Goal: Transaction & Acquisition: Purchase product/service

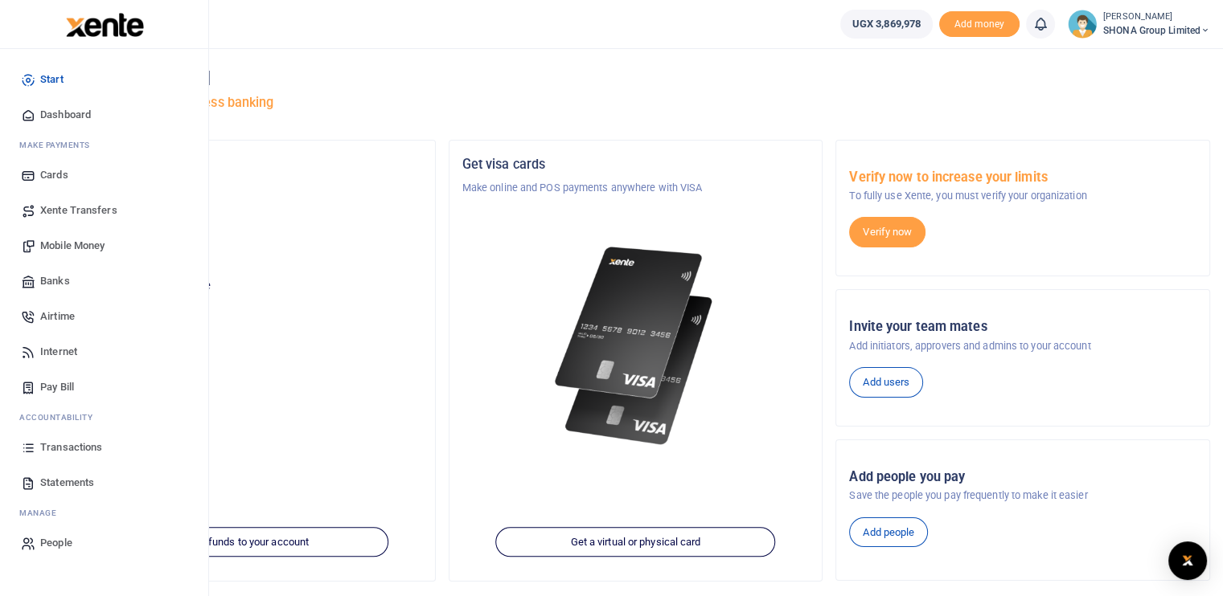
click at [72, 236] on link "Mobile Money" at bounding box center [104, 245] width 182 height 35
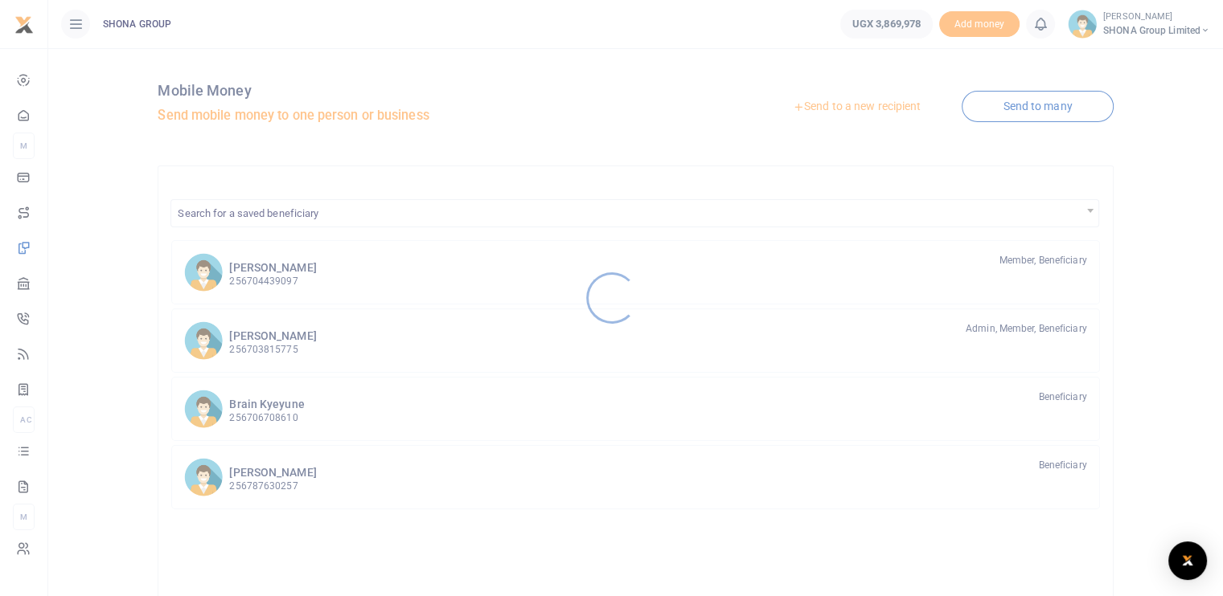
click at [260, 272] on div at bounding box center [611, 298] width 1223 height 596
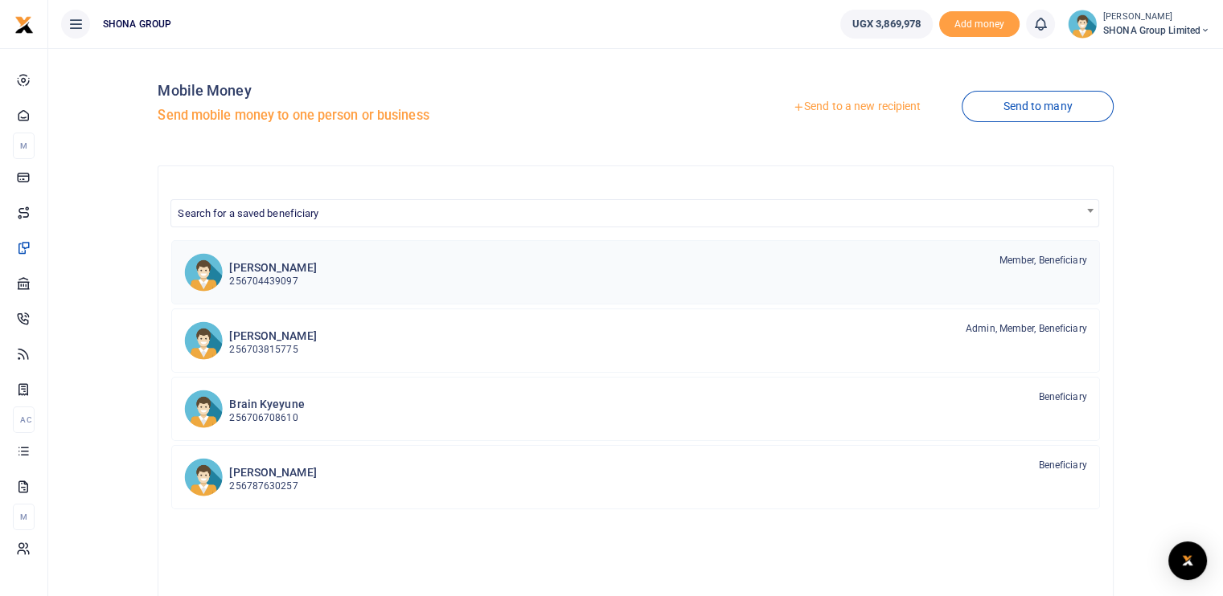
click at [255, 270] on h6 "[PERSON_NAME]" at bounding box center [272, 268] width 87 height 14
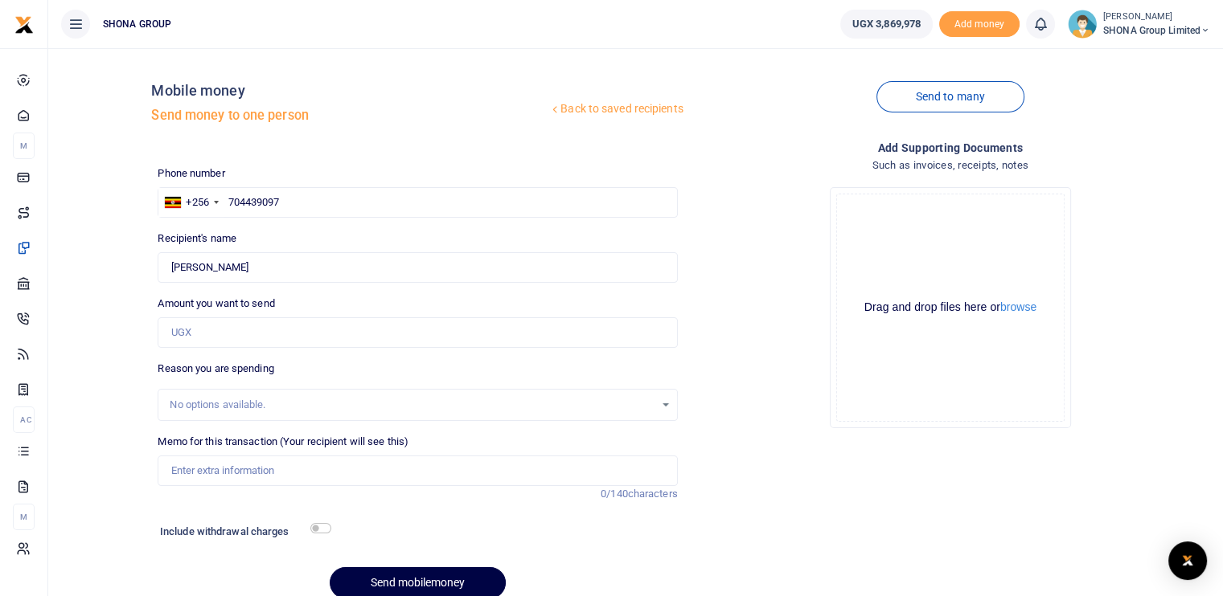
drag, startPoint x: 0, startPoint y: 0, endPoint x: 228, endPoint y: 268, distance: 352.4
click at [228, 268] on div at bounding box center [611, 298] width 1223 height 596
click at [210, 335] on input "Amount you want to send" at bounding box center [417, 333] width 519 height 31
type input "80,000"
click at [199, 472] on input "Memo for this transaction (Your recipient will see this)" at bounding box center [417, 471] width 519 height 31
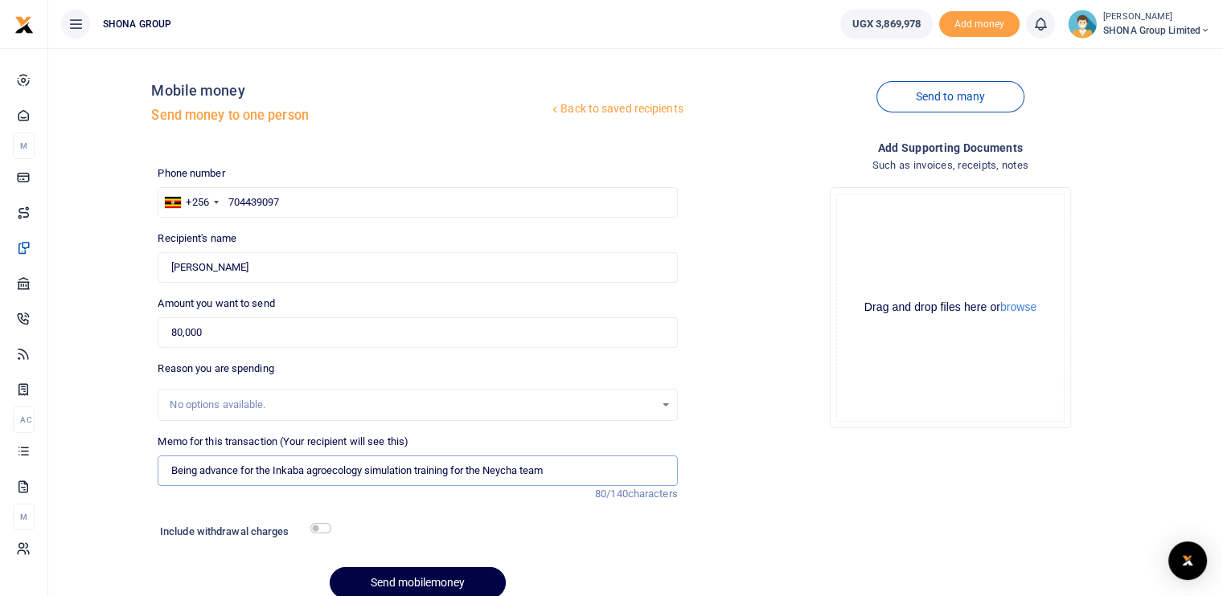
click at [254, 470] on input "Being advance for the Inkaba agroecology simulation training for the Neycha team" at bounding box center [417, 471] width 519 height 31
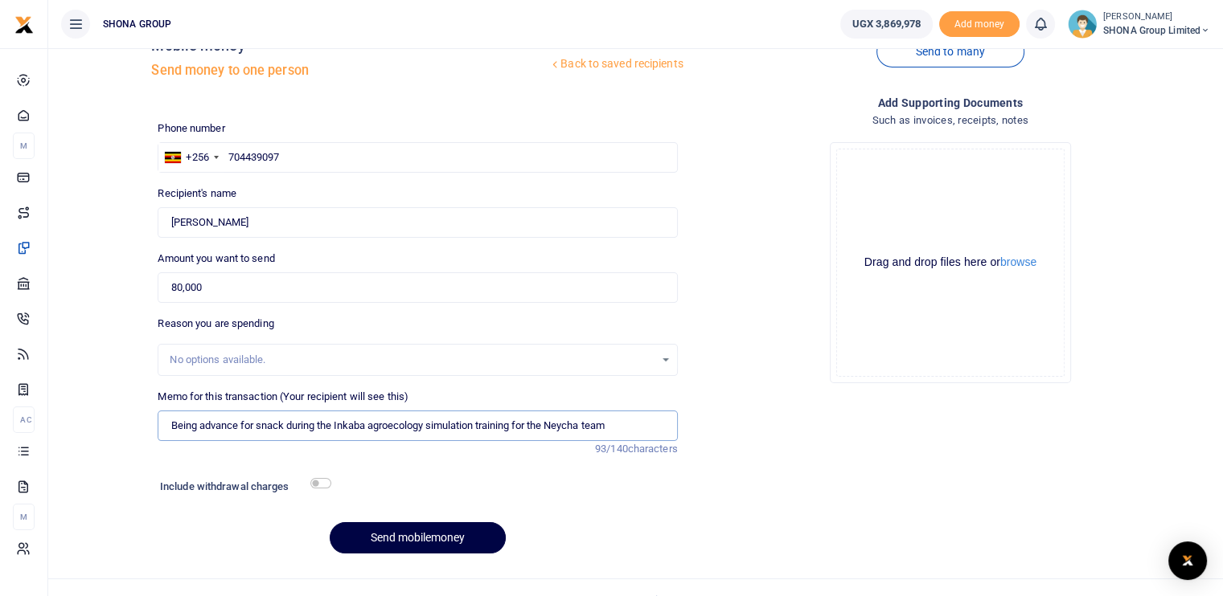
scroll to position [68, 0]
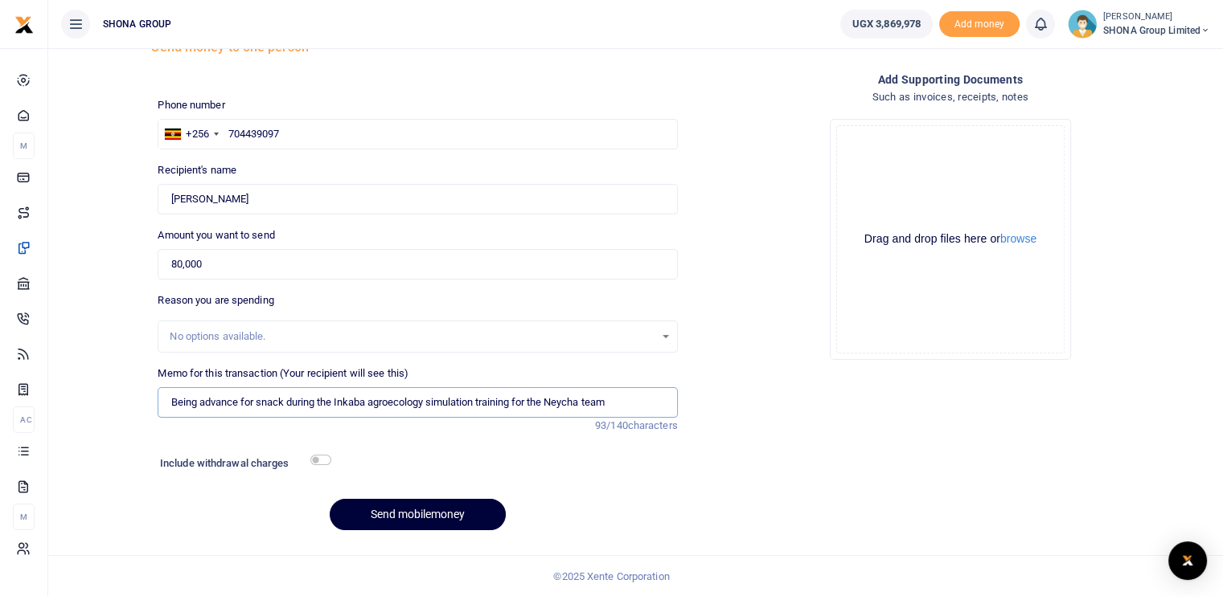
type input "Being advance for snack during the Inkaba agroecology simulation training for t…"
click at [437, 514] on button "Send mobilemoney" at bounding box center [418, 514] width 176 height 31
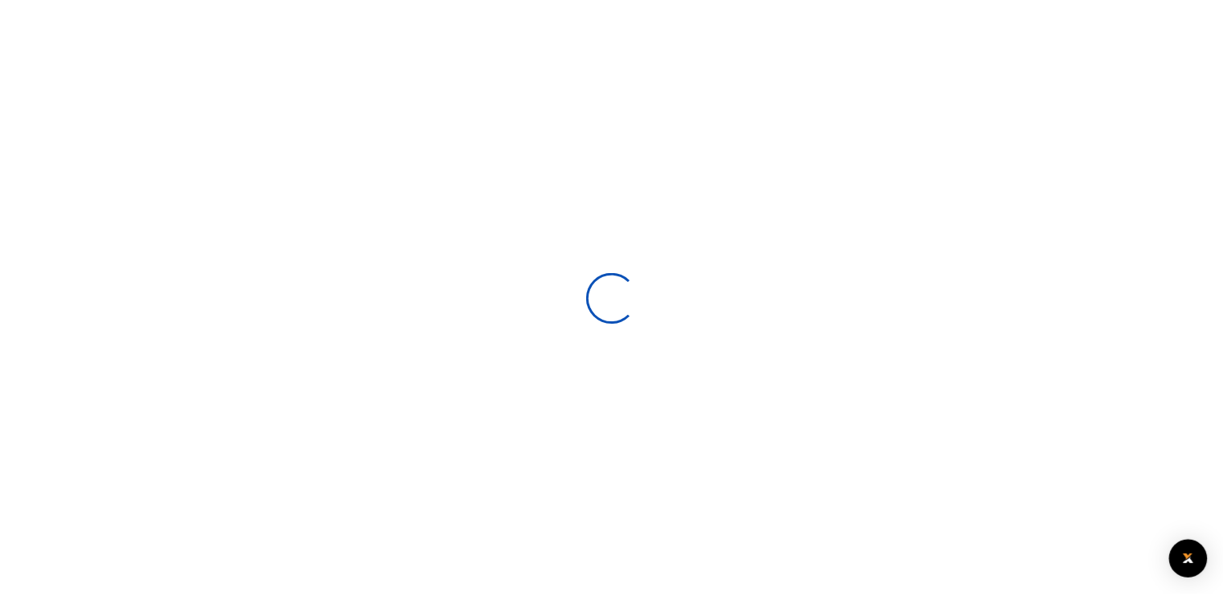
scroll to position [68, 0]
select select
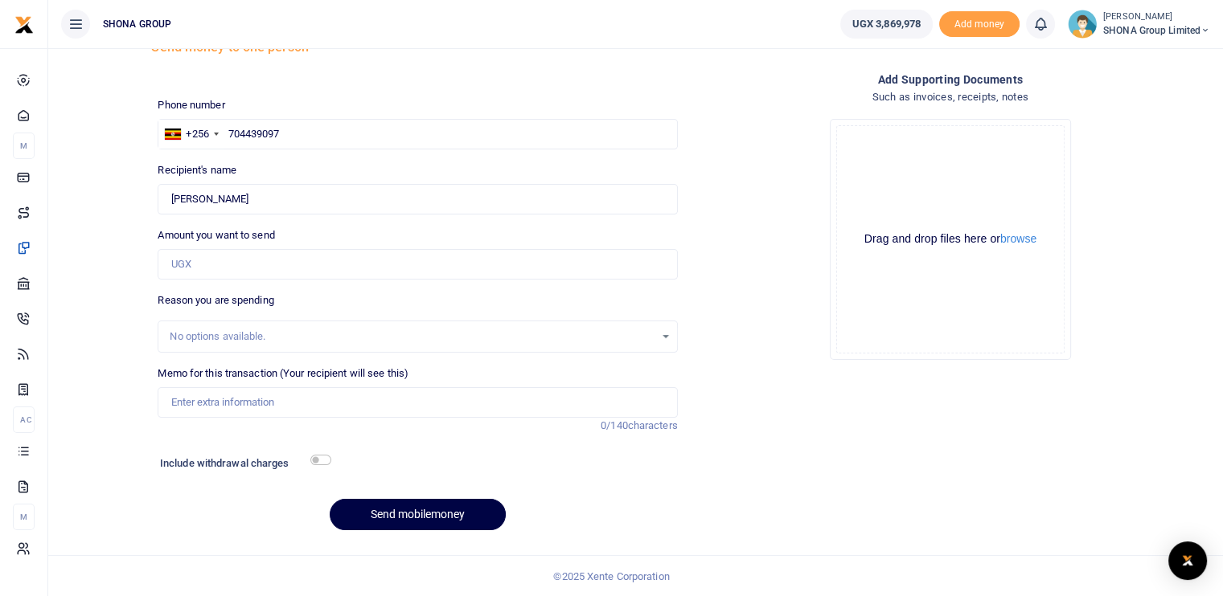
click at [1051, 298] on div "Drag and drop files here or browse Powered by Uppy" at bounding box center [950, 239] width 228 height 228
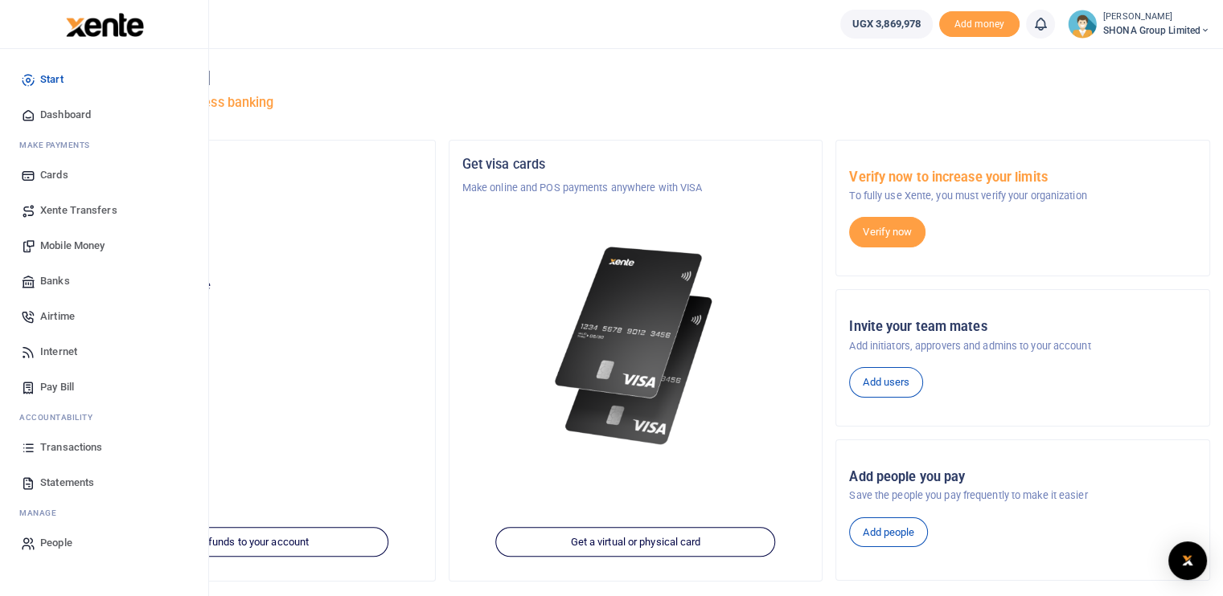
click at [69, 480] on span "Statements" at bounding box center [67, 483] width 54 height 16
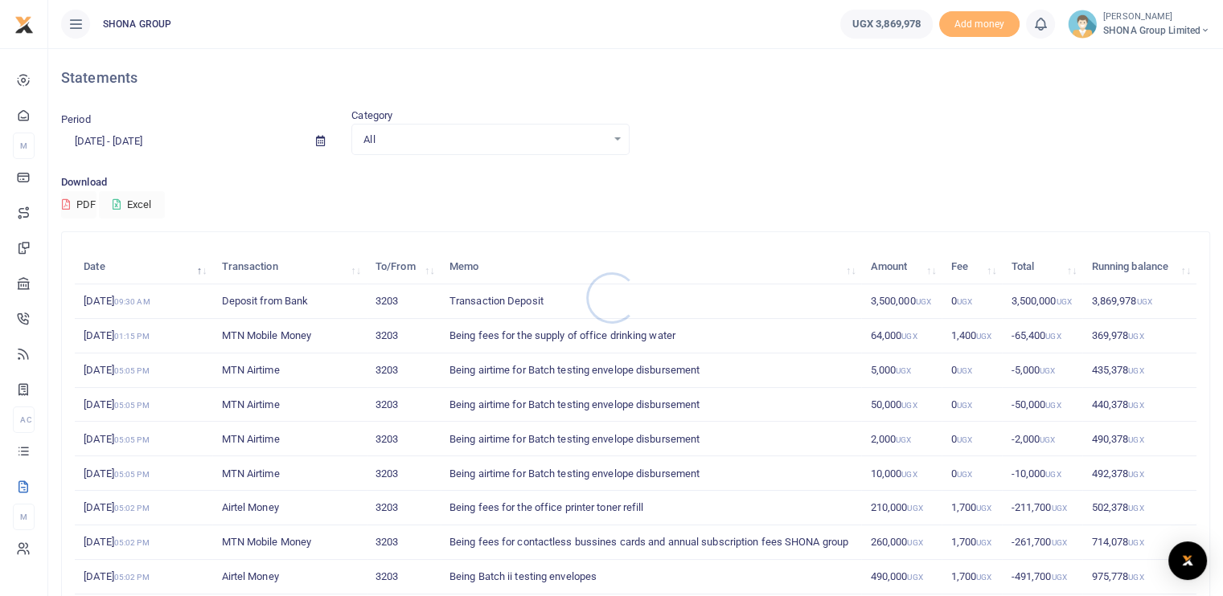
click at [104, 134] on div at bounding box center [611, 298] width 1223 height 596
click at [108, 137] on input "[DATE] - [DATE]" at bounding box center [182, 141] width 242 height 27
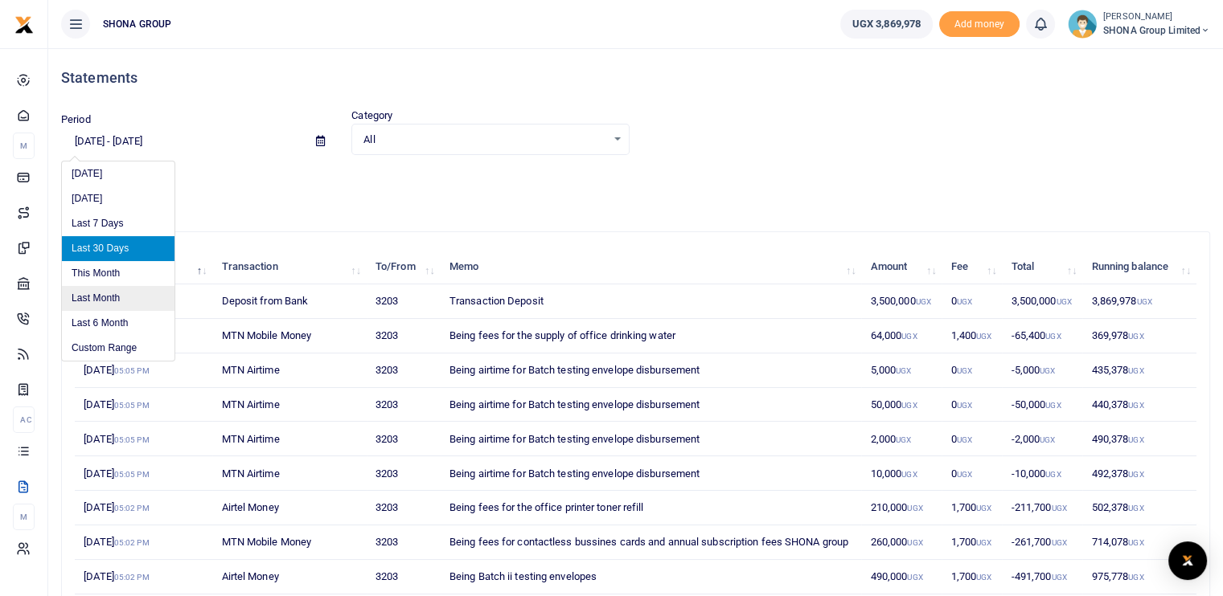
click at [106, 298] on li "Last Month" at bounding box center [118, 298] width 113 height 25
type input "[DATE] - [DATE]"
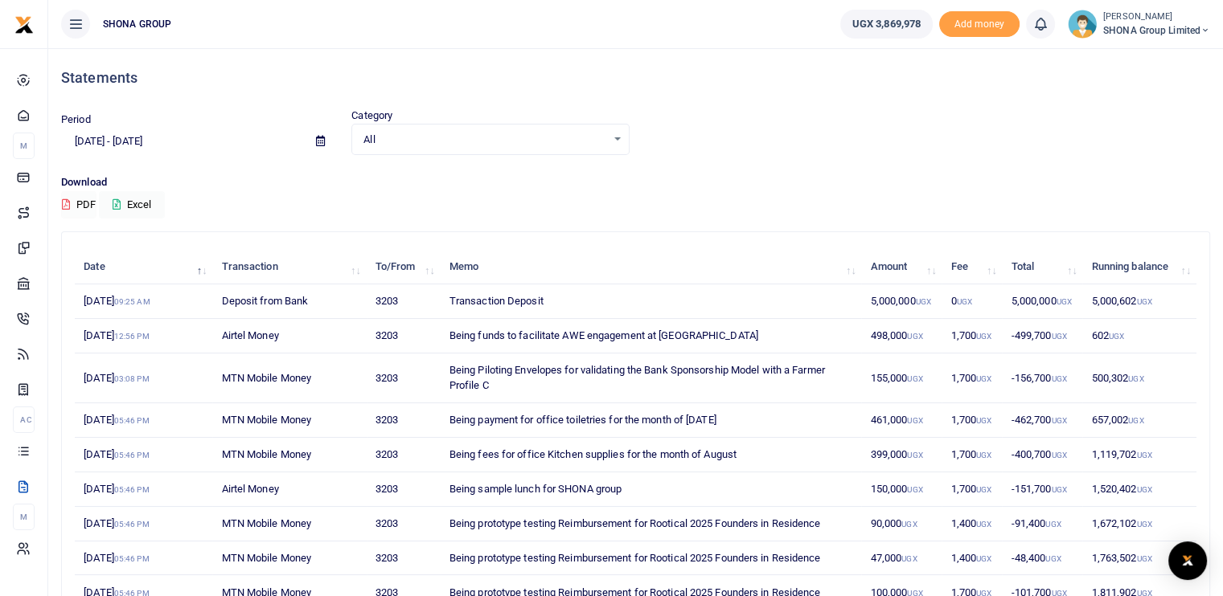
click at [80, 199] on button "PDF" at bounding box center [78, 204] width 35 height 27
